Goal: Information Seeking & Learning: Check status

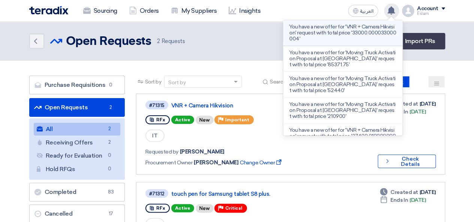
click at [372, 32] on p "You have a new offer for 'VNR + Camera Hikvision' request with total price '330…" at bounding box center [342, 33] width 107 height 18
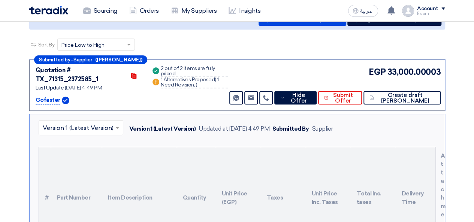
scroll to position [42, 0]
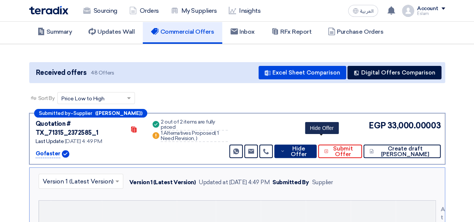
click at [311, 146] on span "Hide Offer" at bounding box center [299, 151] width 24 height 11
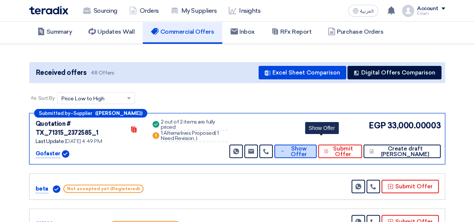
click at [311, 146] on span "Show Offer" at bounding box center [299, 151] width 24 height 11
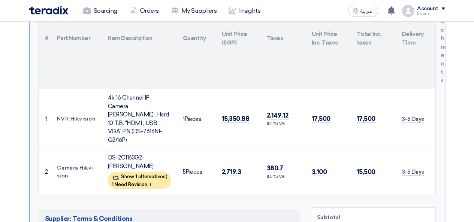
scroll to position [267, 0]
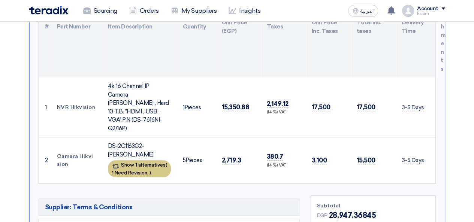
click at [145, 170] on span "1 Need Revision," at bounding box center [130, 173] width 37 height 6
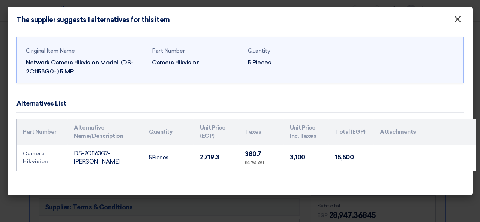
click at [456, 21] on span "×" at bounding box center [456, 20] width 7 height 15
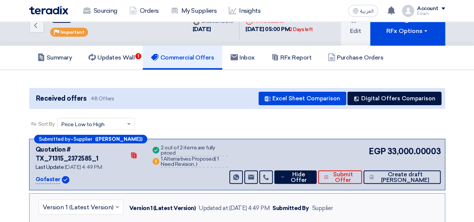
scroll to position [0, 0]
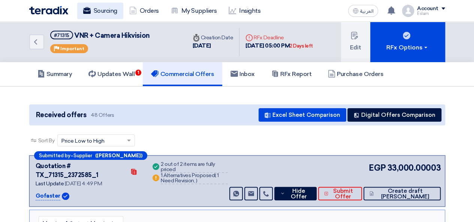
click at [94, 6] on link "Sourcing" at bounding box center [100, 11] width 46 height 16
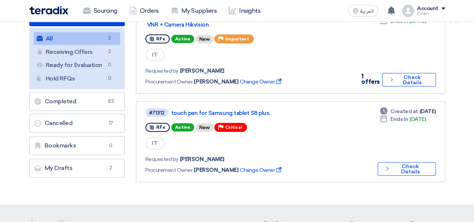
scroll to position [112, 0]
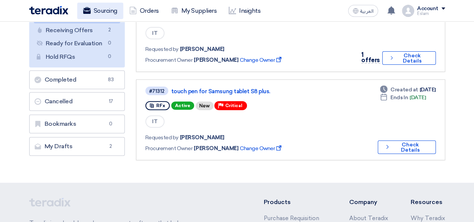
click at [101, 17] on link "Sourcing" at bounding box center [100, 11] width 46 height 16
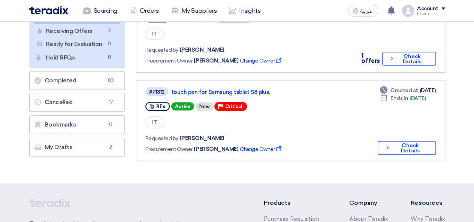
scroll to position [225, 0]
